Goal: Task Accomplishment & Management: Manage account settings

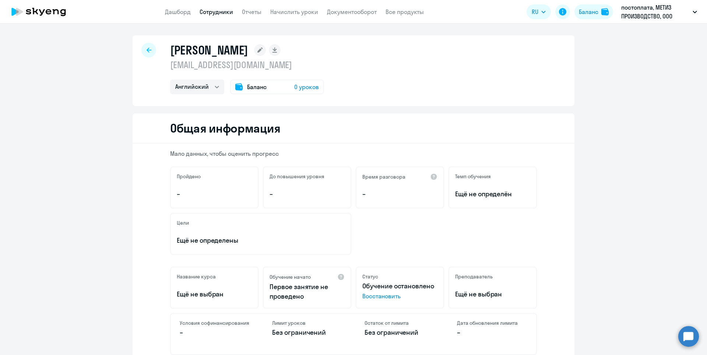
select select "english"
click at [266, 49] on rect at bounding box center [260, 50] width 12 height 12
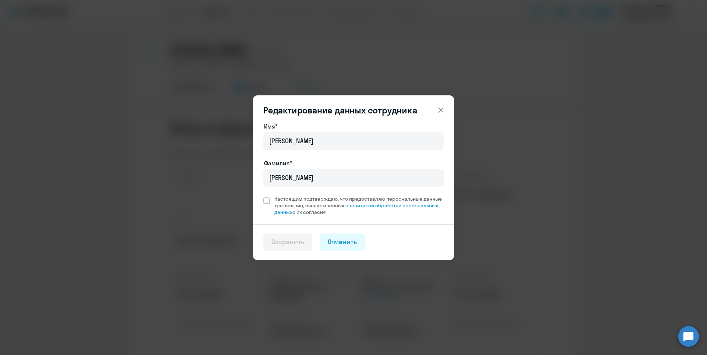
click at [439, 108] on icon at bounding box center [440, 110] width 9 height 9
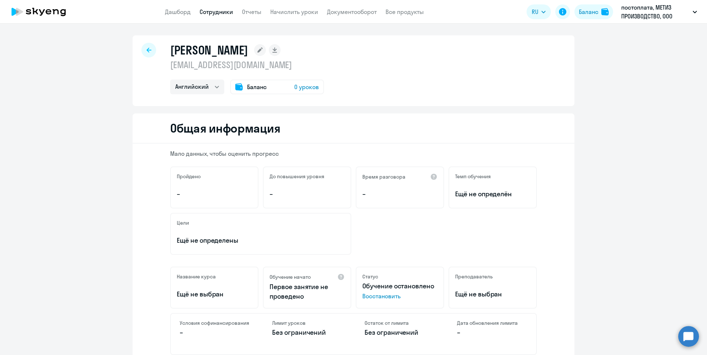
click at [34, 4] on icon at bounding box center [38, 12] width 65 height 18
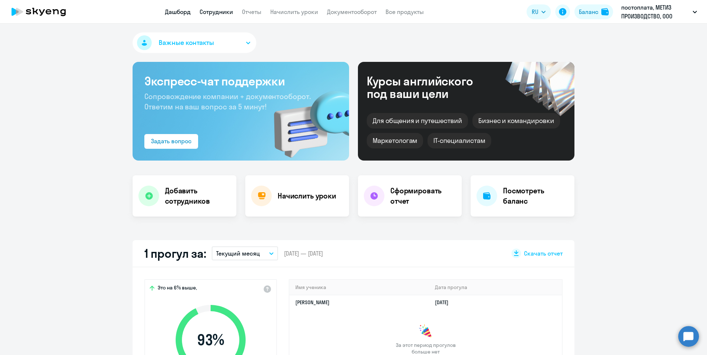
click at [221, 13] on link "Сотрудники" at bounding box center [217, 11] width 34 height 7
select select "30"
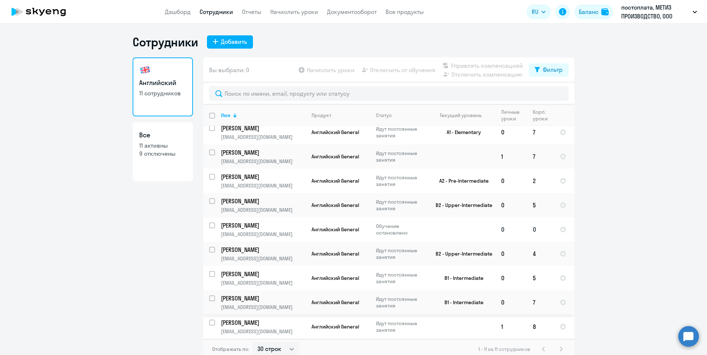
scroll to position [4, 0]
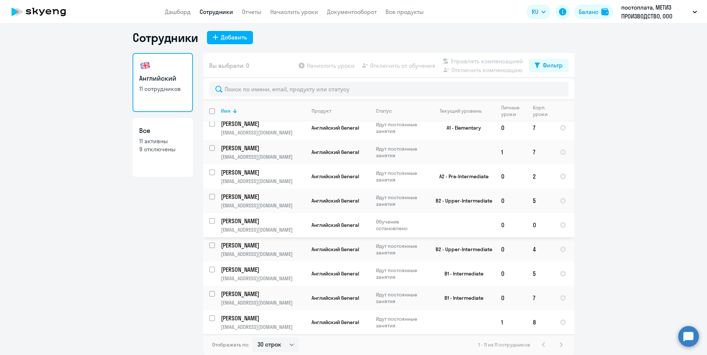
click at [250, 225] on td "[PERSON_NAME] [EMAIL_ADDRESS][DOMAIN_NAME]" at bounding box center [260, 225] width 91 height 24
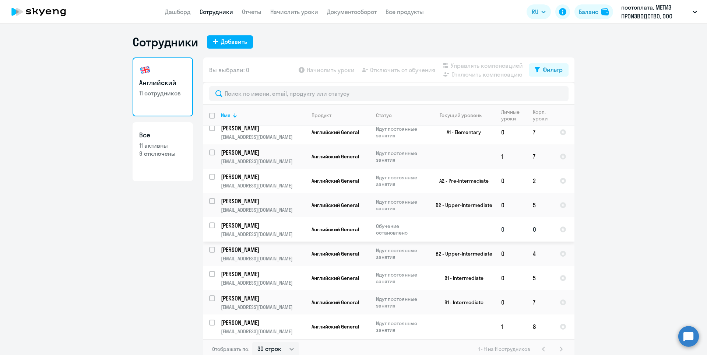
select select "english"
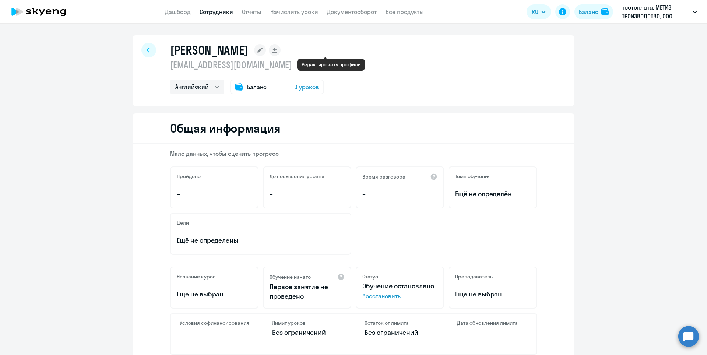
click at [266, 49] on rect at bounding box center [260, 50] width 12 height 12
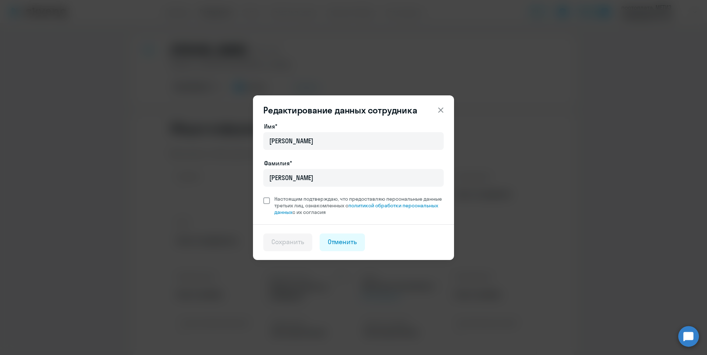
click at [268, 201] on span at bounding box center [266, 200] width 7 height 7
click at [263, 196] on input "Настоящим подтверждаю, что предоставляю персональные данные третьих лиц, ознако…" at bounding box center [263, 195] width 0 height 0
checkbox input "true"
click at [302, 243] on div "Сохранить" at bounding box center [287, 242] width 33 height 10
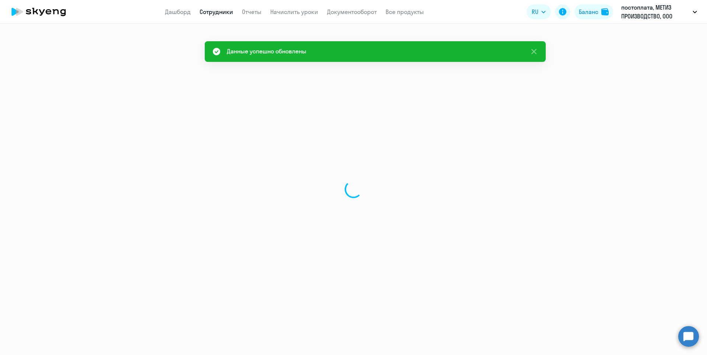
select select "english"
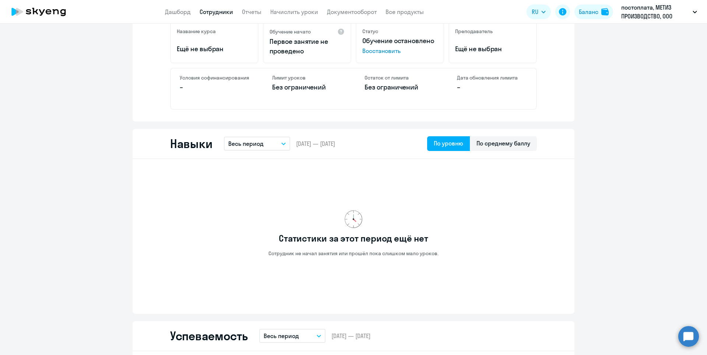
scroll to position [61, 0]
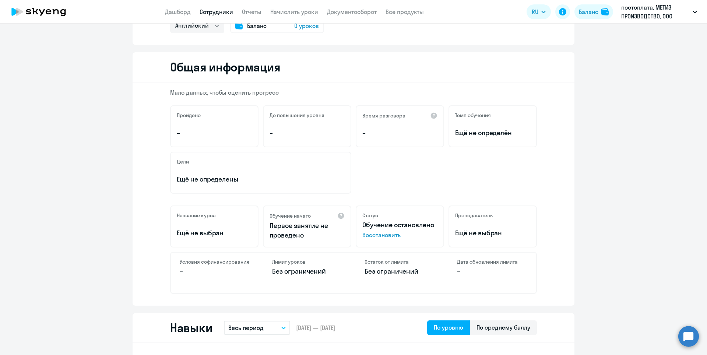
click at [381, 239] on span "Восстановить" at bounding box center [399, 234] width 75 height 9
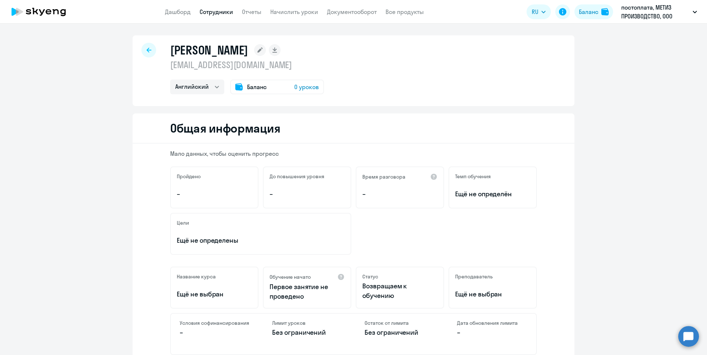
click at [148, 53] on div at bounding box center [148, 50] width 15 height 15
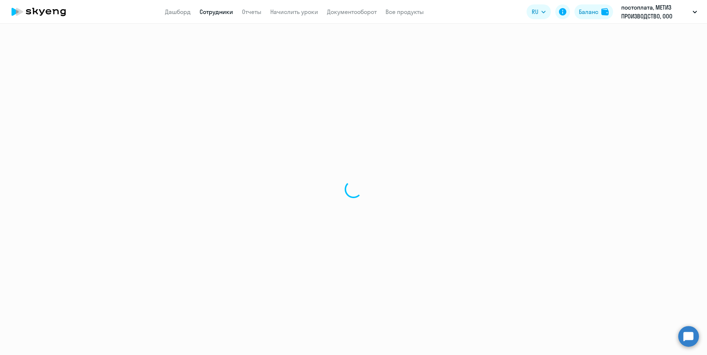
select select "30"
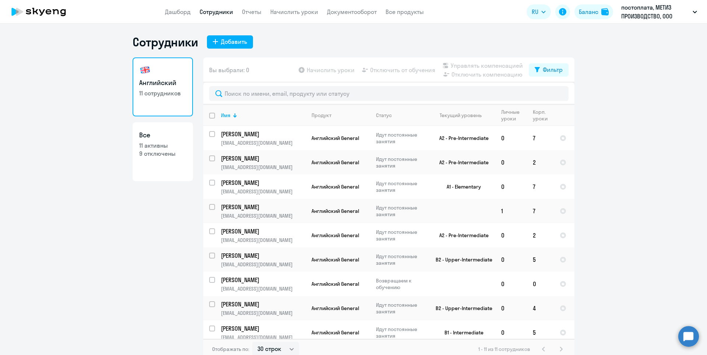
scroll to position [4, 0]
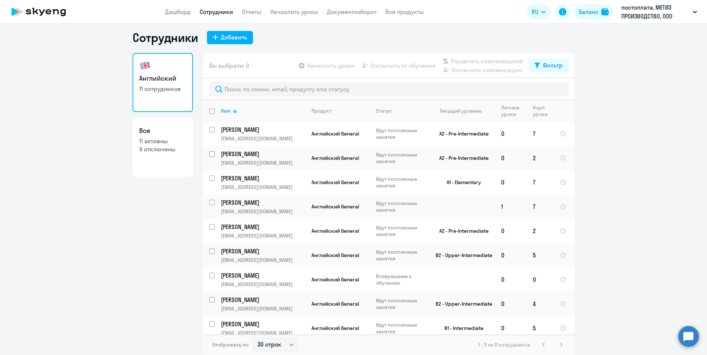
click at [208, 8] on link "Сотрудники" at bounding box center [217, 11] width 34 height 7
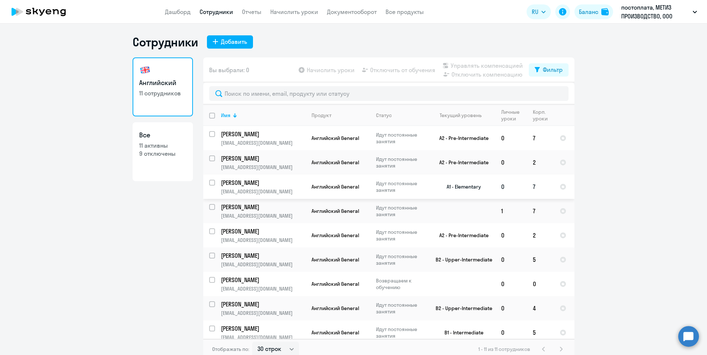
scroll to position [54, 0]
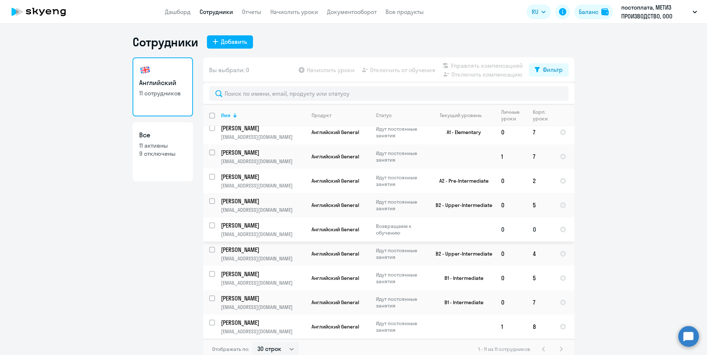
click at [212, 224] on input "select row 3828580" at bounding box center [216, 229] width 15 height 15
checkbox input "true"
click at [307, 67] on span "Начислить уроки" at bounding box center [331, 70] width 48 height 9
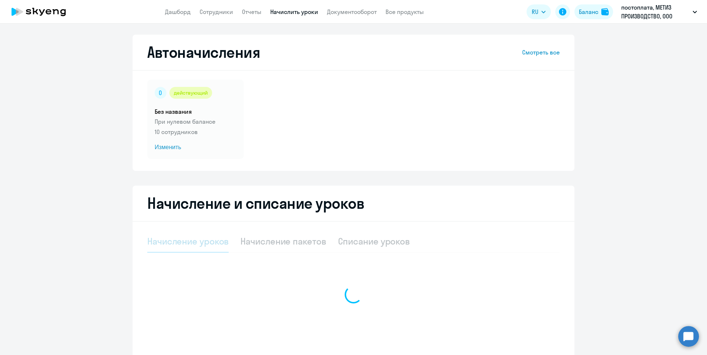
select select "10"
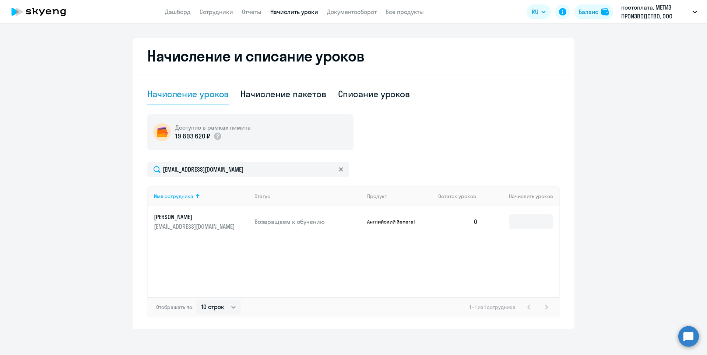
scroll to position [151, 0]
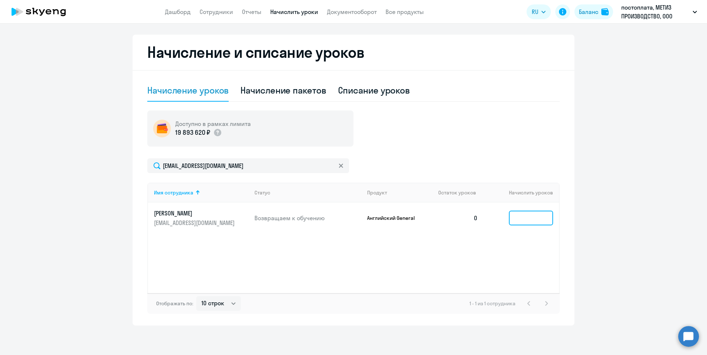
click at [524, 219] on input at bounding box center [531, 218] width 44 height 15
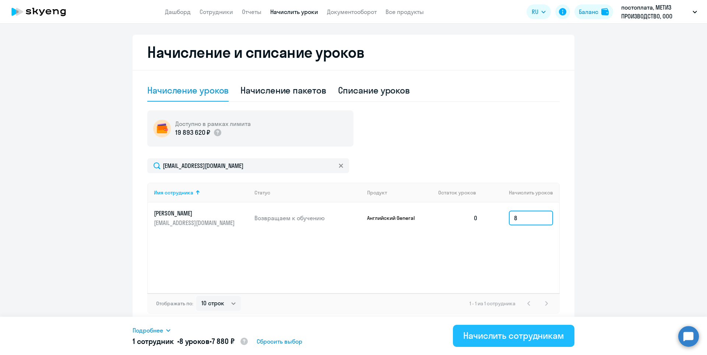
type input "8"
click at [500, 340] on div "Начислить сотрудникам" at bounding box center [513, 336] width 101 height 12
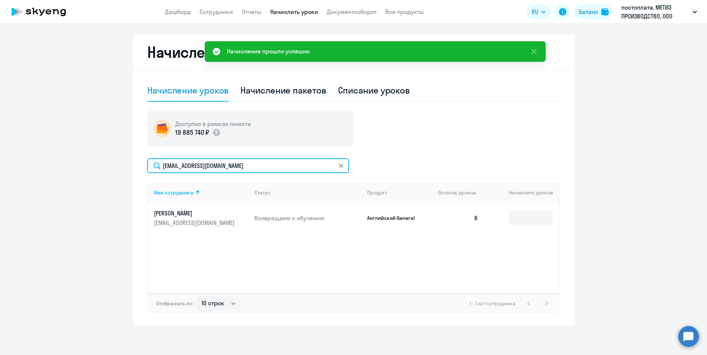
click at [218, 168] on input "[EMAIL_ADDRESS][DOMAIN_NAME]" at bounding box center [248, 165] width 202 height 15
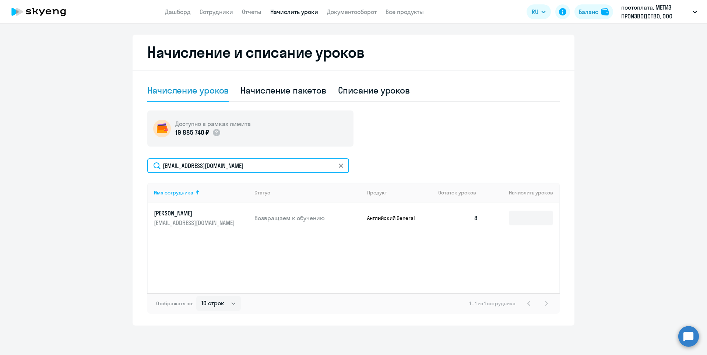
click at [232, 165] on input "[EMAIL_ADDRESS][DOMAIN_NAME]" at bounding box center [248, 165] width 202 height 15
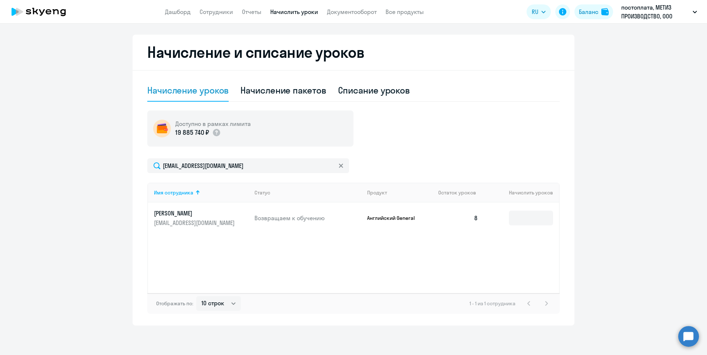
click at [215, 211] on p "[PERSON_NAME]" at bounding box center [195, 213] width 82 height 8
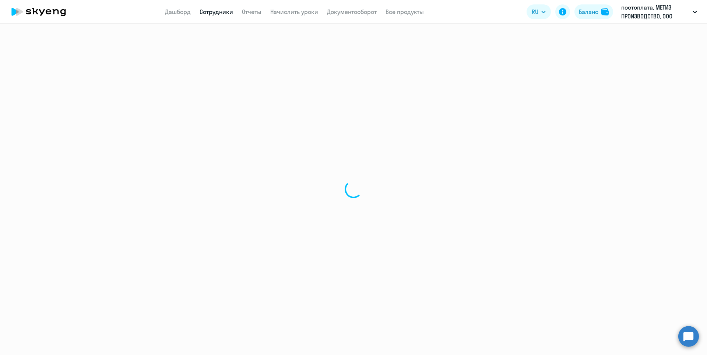
select select "english"
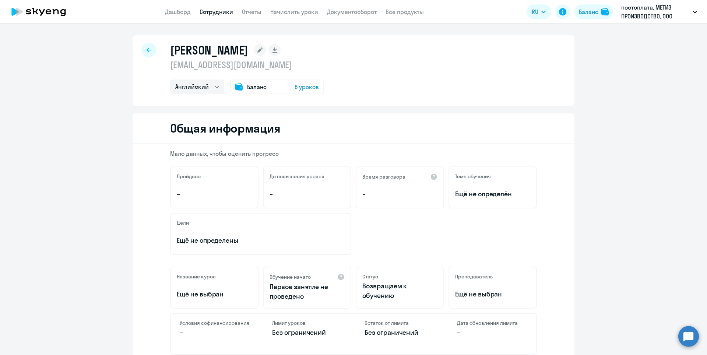
click at [204, 45] on h1 "[PERSON_NAME]" at bounding box center [209, 50] width 78 height 15
click at [184, 17] on app-header "Дашборд Сотрудники Отчеты Начислить уроки Документооборот Все продукты Дашборд …" at bounding box center [353, 12] width 707 height 24
click at [183, 7] on app-menu-item-link "Дашборд" at bounding box center [178, 11] width 26 height 9
click at [182, 13] on link "Дашборд" at bounding box center [178, 11] width 26 height 7
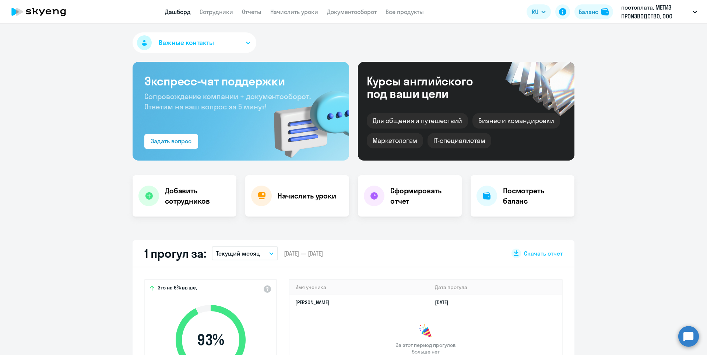
select select "30"
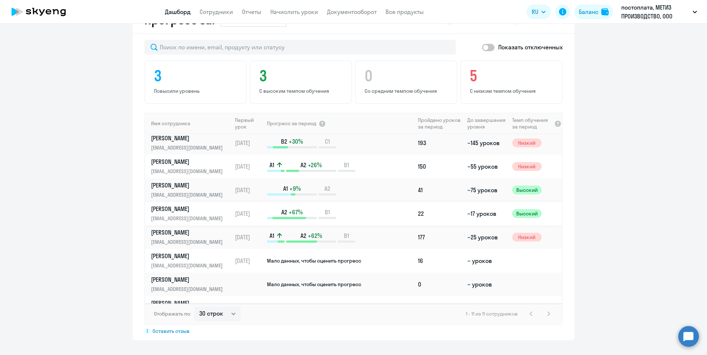
scroll to position [90, 0]
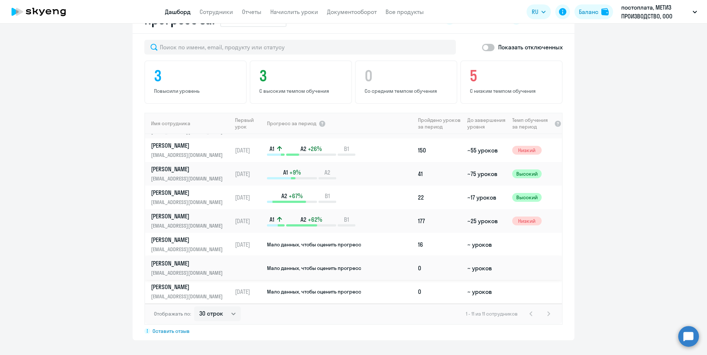
click at [169, 271] on p "[EMAIL_ADDRESS][DOMAIN_NAME]" at bounding box center [189, 273] width 76 height 8
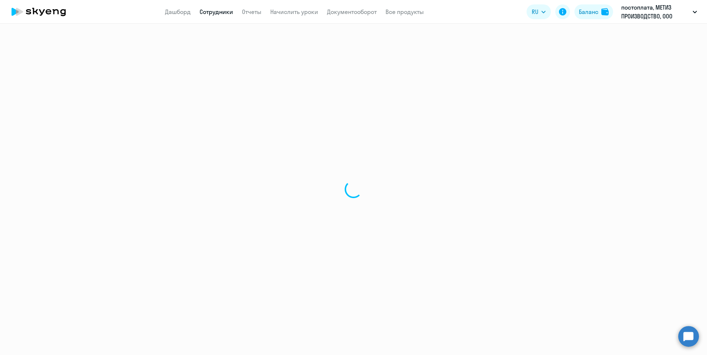
select select "english"
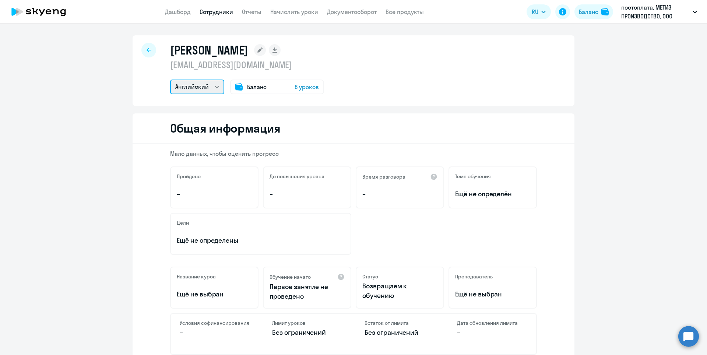
click at [194, 89] on select "Английский" at bounding box center [197, 87] width 54 height 15
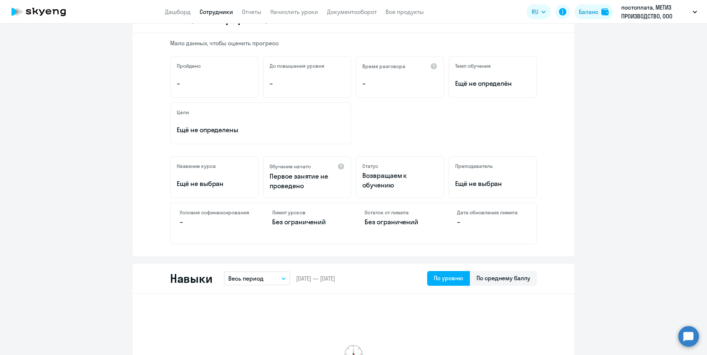
scroll to position [74, 0]
